Goal: Information Seeking & Learning: Learn about a topic

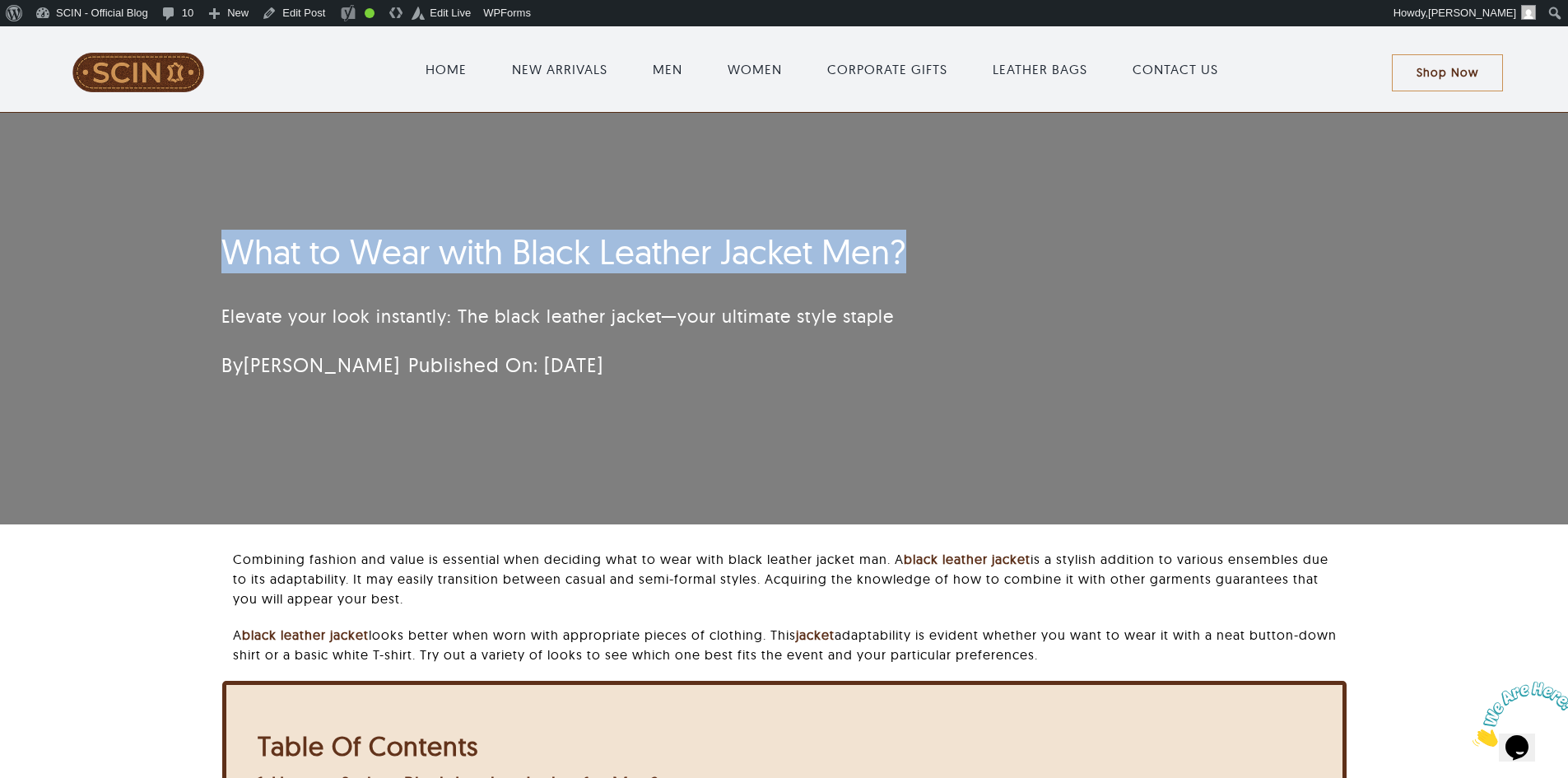
drag, startPoint x: 941, startPoint y: 241, endPoint x: 208, endPoint y: 228, distance: 733.1
click at [208, 228] on div "What to Wear with Black Leather Jacket Men? Elevate your look instantly: The bl…" at bounding box center [685, 309] width 974 height 174
click at [191, 229] on div "What to Wear with Black Leather Jacket Men? Elevate your look instantly: The bl…" at bounding box center [784, 318] width 1568 height 411
drag, startPoint x: 192, startPoint y: 231, endPoint x: 1016, endPoint y: 236, distance: 824.0
click at [1016, 236] on div "What to Wear with Black Leather Jacket Men? Elevate your look instantly: The bl…" at bounding box center [784, 318] width 1568 height 411
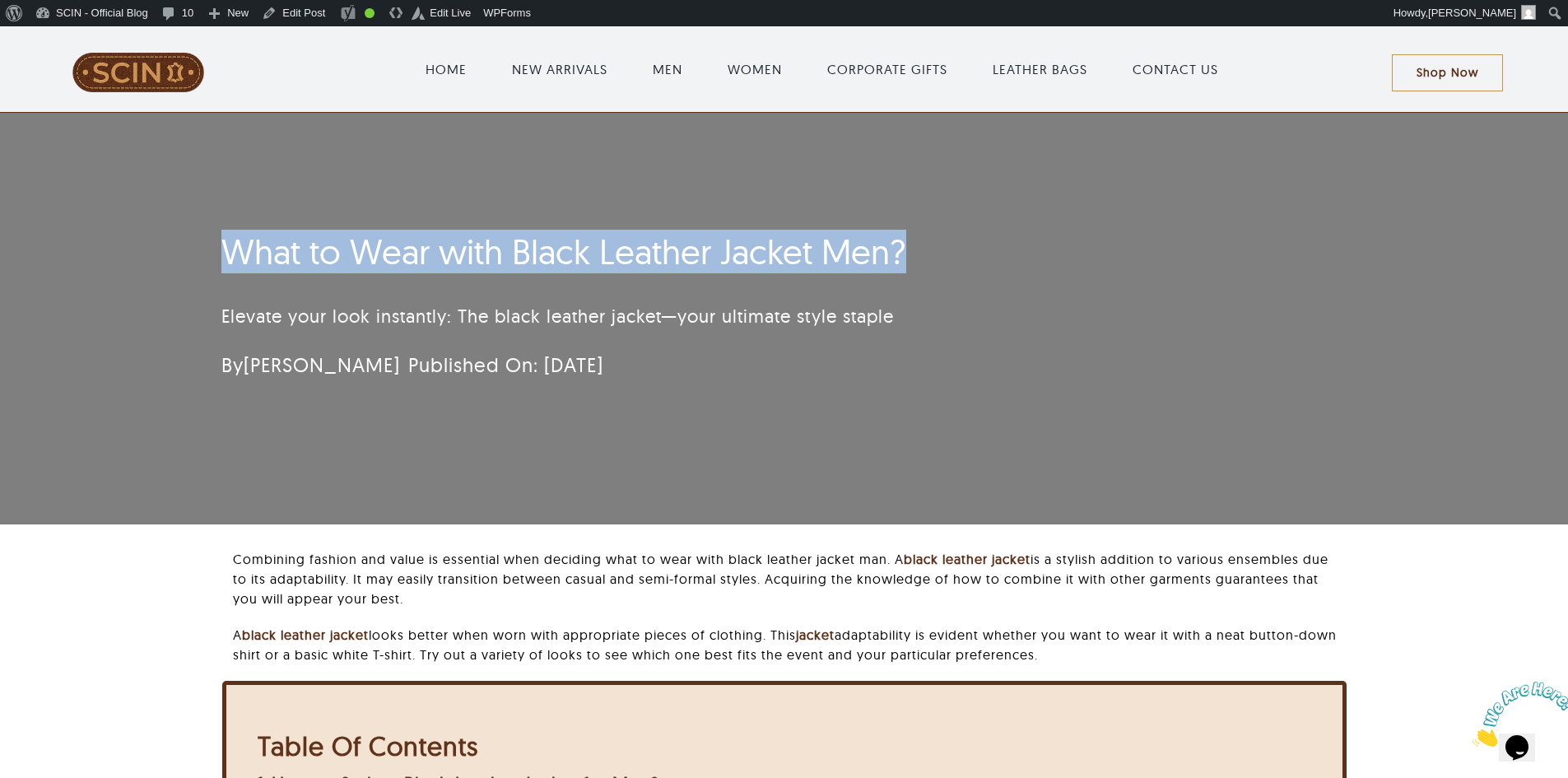
click at [1016, 236] on h1 "What to Wear with Black Leather Jacket Men?" at bounding box center [686, 251] width 929 height 41
drag, startPoint x: 1167, startPoint y: 236, endPoint x: 194, endPoint y: 240, distance: 973.0
click at [194, 240] on div "What to Wear with Black Leather Jacket Men? Elevate your look instantly: The bl…" at bounding box center [784, 318] width 1568 height 411
click at [120, 244] on div "What to Wear with Black Leather Jacket Men? Elevate your look instantly: The bl…" at bounding box center [784, 318] width 1568 height 411
drag, startPoint x: 118, startPoint y: 244, endPoint x: 1026, endPoint y: 244, distance: 908.0
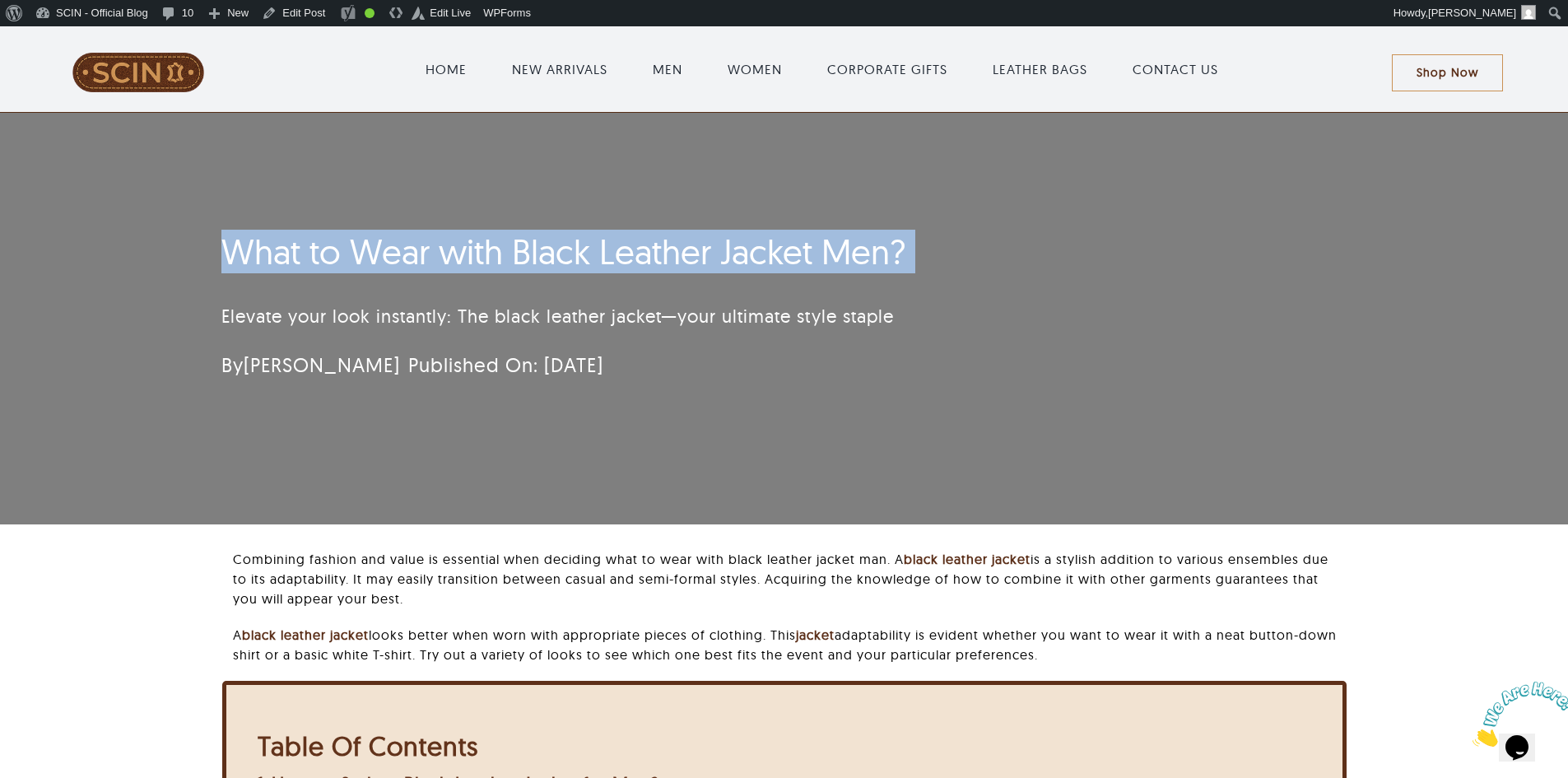
click at [1026, 244] on div "What to Wear with Black Leather Jacket Men? Elevate your look instantly: The bl…" at bounding box center [784, 318] width 1568 height 411
click at [995, 239] on h1 "What to Wear with Black Leather Jacket Men?" at bounding box center [686, 251] width 929 height 41
drag, startPoint x: 996, startPoint y: 238, endPoint x: 245, endPoint y: 239, distance: 751.0
click at [245, 239] on h1 "What to Wear with Black Leather Jacket Men?" at bounding box center [686, 251] width 929 height 41
click at [160, 243] on div "What to Wear with Black Leather Jacket Men? Elevate your look instantly: The bl…" at bounding box center [784, 318] width 1568 height 411
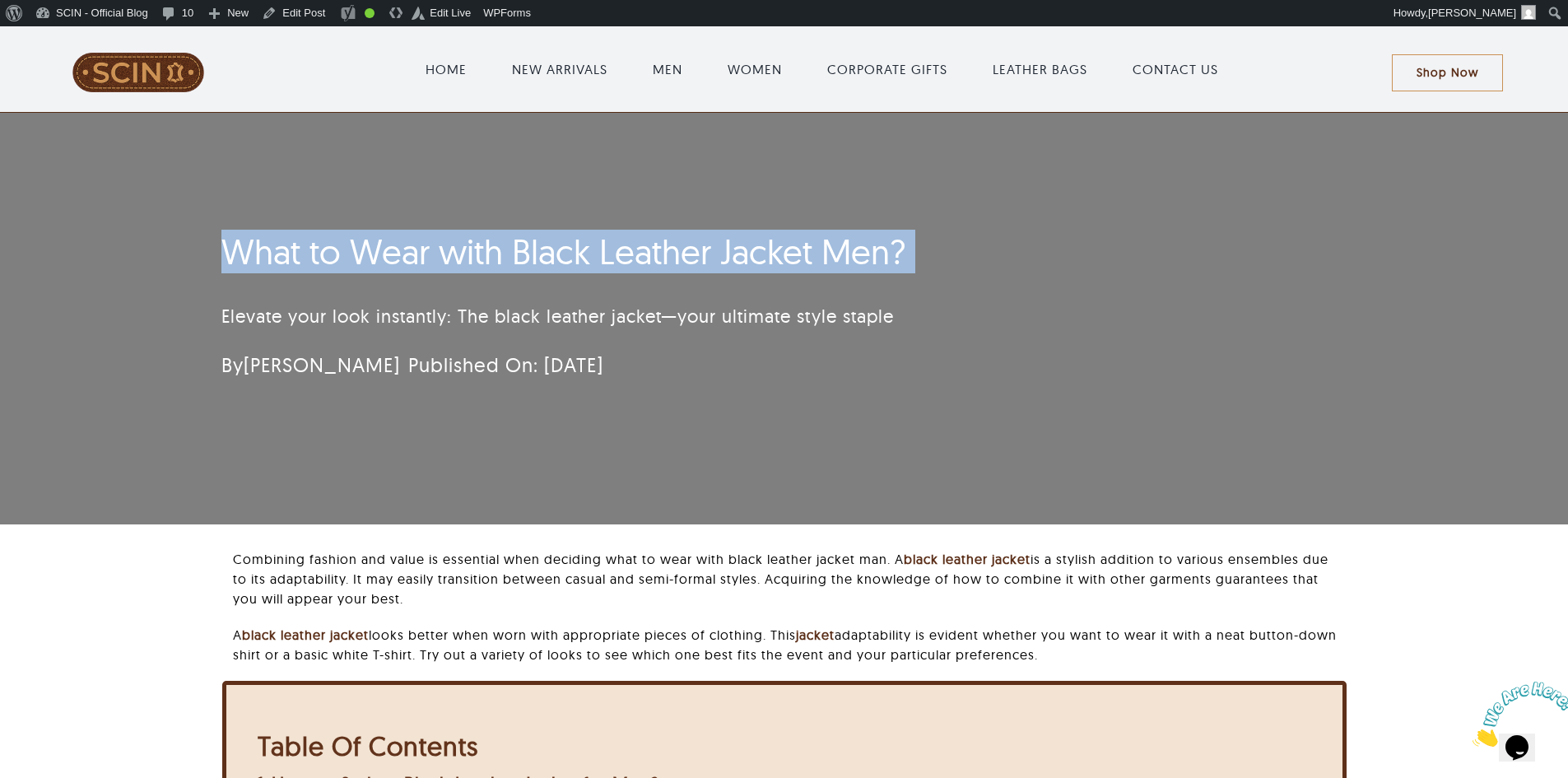
drag, startPoint x: 160, startPoint y: 243, endPoint x: 923, endPoint y: 233, distance: 763.1
click at [920, 233] on div "What to Wear with Black Leather Jacket Men? Elevate your look instantly: The bl…" at bounding box center [784, 318] width 1568 height 411
click at [965, 233] on h1 "What to Wear with Black Leather Jacket Men?" at bounding box center [686, 251] width 929 height 41
click at [1087, 236] on h1 "What to Wear with Black Leather Jacket Men?" at bounding box center [686, 251] width 929 height 41
drag, startPoint x: 900, startPoint y: 240, endPoint x: 224, endPoint y: 241, distance: 676.0
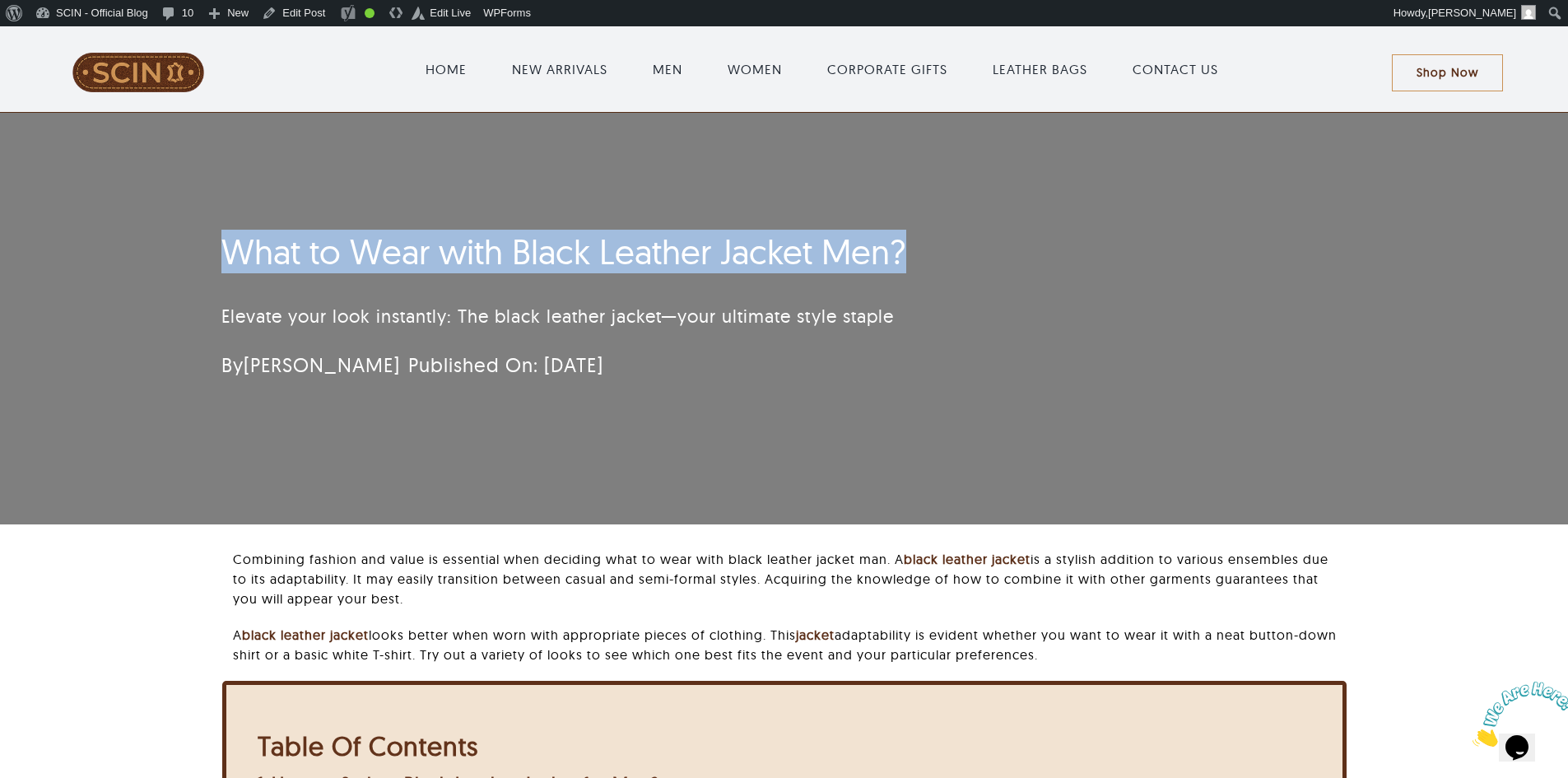
click at [224, 241] on h1 "What to Wear with Black Leather Jacket Men?" at bounding box center [686, 251] width 929 height 41
click at [285, 17] on link "Edit Post" at bounding box center [293, 13] width 76 height 27
